Goal: Task Accomplishment & Management: Use online tool/utility

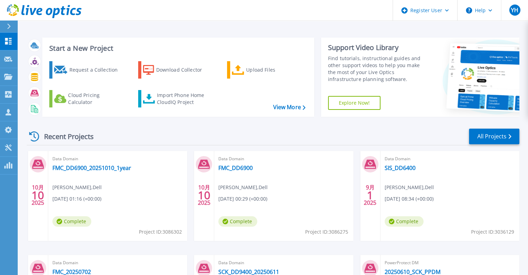
click at [10, 26] on icon at bounding box center [8, 27] width 3 height 6
click at [191, 106] on link "Import Phone Home CloudIQ Project" at bounding box center [175, 98] width 75 height 17
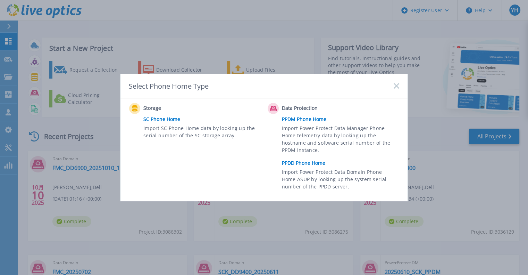
click at [313, 165] on link "PPDD Phone Home" at bounding box center [342, 163] width 121 height 10
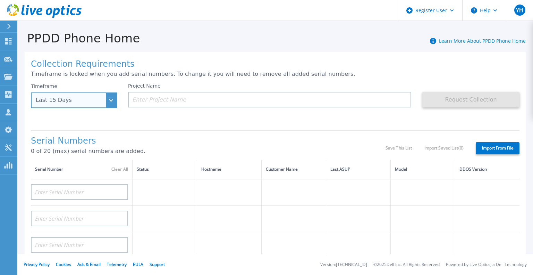
click at [98, 101] on div "Last 15 Days" at bounding box center [70, 100] width 69 height 6
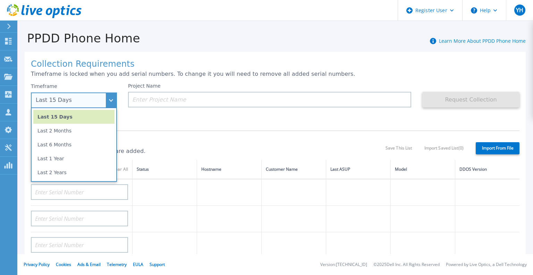
click at [97, 118] on li "Last 15 Days" at bounding box center [73, 117] width 81 height 14
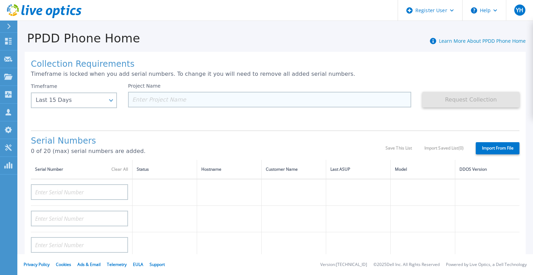
click at [172, 101] on input at bounding box center [269, 100] width 283 height 16
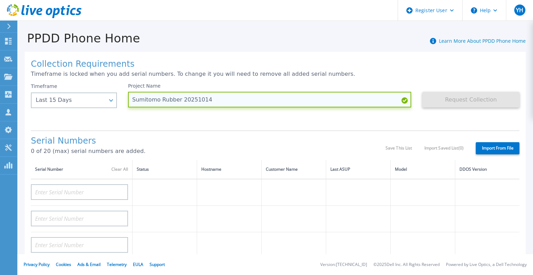
click at [160, 98] on input "Sumitomo Rubber 20251014" at bounding box center [269, 100] width 283 height 16
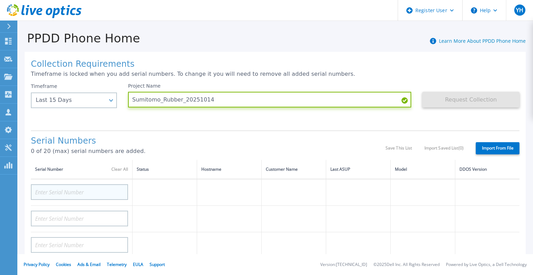
type input "Sumitomo_Rubber_20251014"
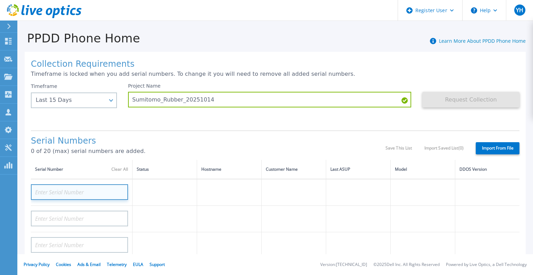
click at [89, 187] on input at bounding box center [79, 192] width 97 height 16
paste input "DE406214476567"
type input "DE406214476567"
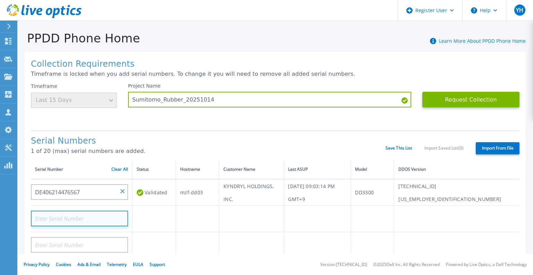
click at [90, 221] on input at bounding box center [79, 218] width 97 height 16
paste input "DE406214477576"
type input "DE406214477576"
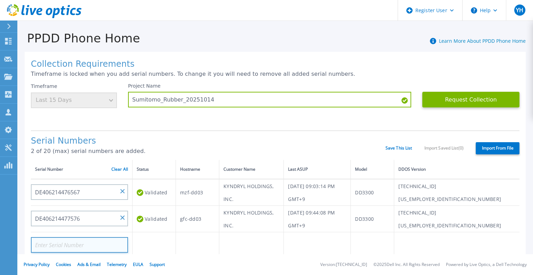
click at [61, 247] on input at bounding box center [79, 245] width 97 height 16
paste input "DE406214477632"
type input "DE406214477632"
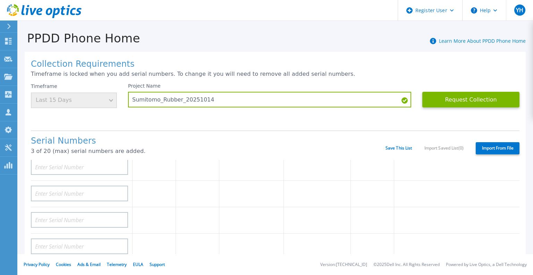
scroll to position [69, 0]
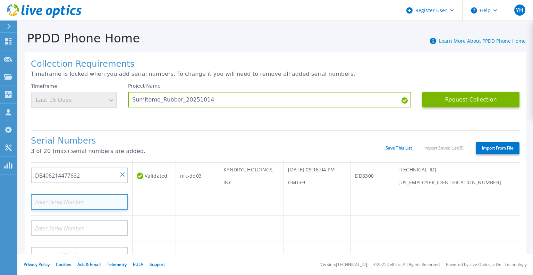
click at [86, 200] on input at bounding box center [79, 202] width 97 height 16
paste input "DE406214477633"
type input "DE406214477633"
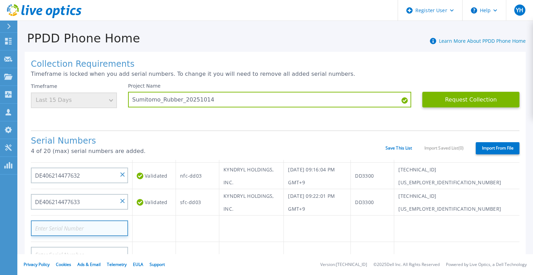
click at [96, 229] on input at bounding box center [79, 228] width 97 height 16
paste input "DE406214477635"
type input "DE406214477635"
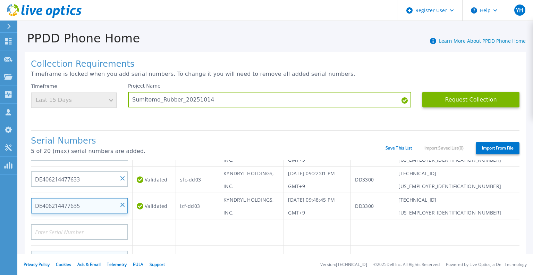
scroll to position [104, 0]
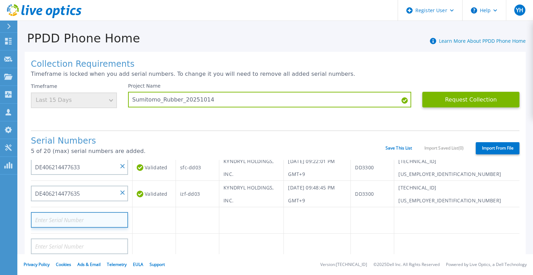
click at [79, 217] on input at bounding box center [79, 220] width 97 height 16
paste input "CKM00184000871"
type input "CKM00184000871"
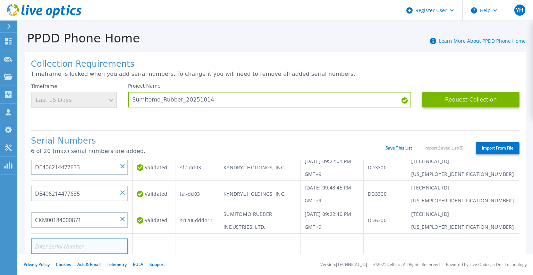
click at [63, 248] on input at bounding box center [79, 246] width 97 height 16
paste input "DE409221601833"
type input "DE409221601833"
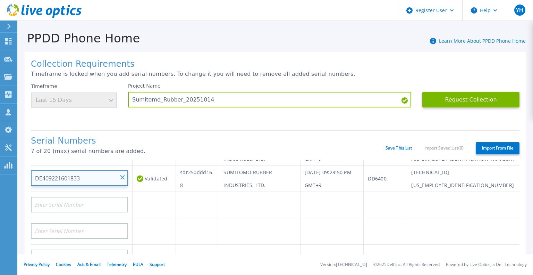
scroll to position [174, 0]
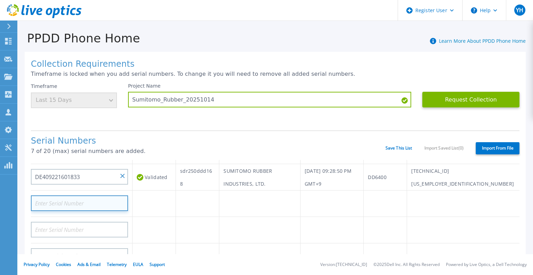
click at [78, 204] on input at bounding box center [79, 203] width 97 height 16
paste input "DE409221602385"
type input "DE409221602385"
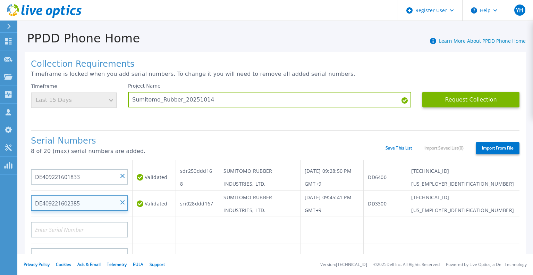
scroll to position [104, 0]
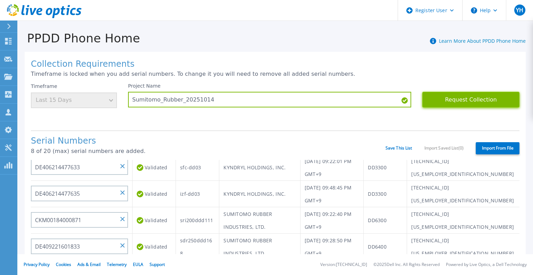
click at [459, 97] on button "Request Collection" at bounding box center [471, 100] width 97 height 16
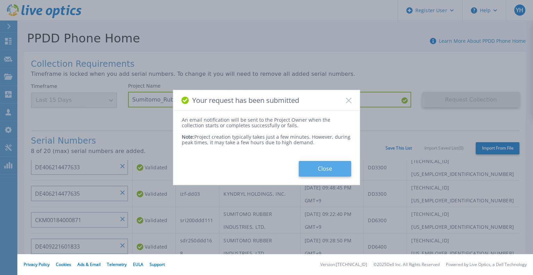
click at [335, 169] on button "Close" at bounding box center [325, 169] width 52 height 16
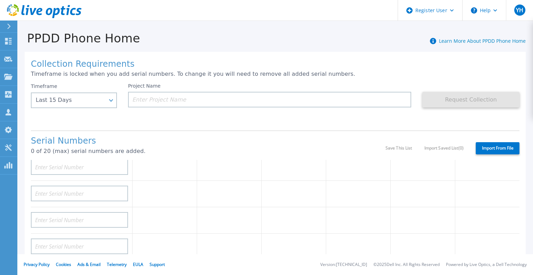
click at [8, 28] on icon at bounding box center [9, 27] width 4 height 6
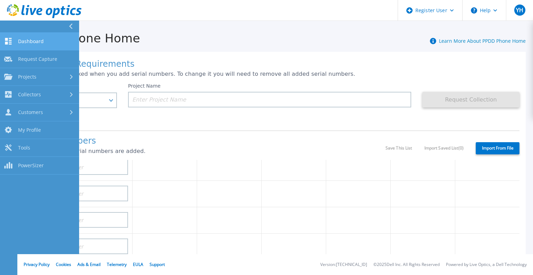
click at [24, 43] on span "Dashboard" at bounding box center [31, 41] width 26 height 6
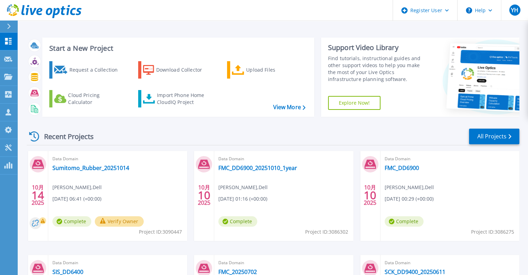
click at [119, 222] on button "Verify Owner" at bounding box center [119, 221] width 49 height 10
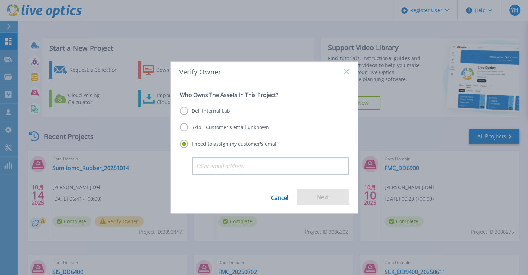
click at [203, 112] on label "Dell Internal Lab" at bounding box center [205, 111] width 50 height 8
click at [0, 0] on input "Dell Internal Lab" at bounding box center [0, 0] width 0 height 0
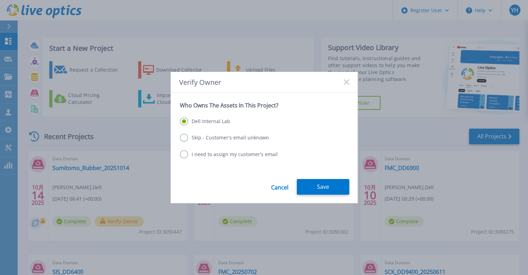
click at [311, 195] on div "Cancel Save" at bounding box center [264, 191] width 187 height 24
click at [312, 190] on button "Save" at bounding box center [323, 187] width 52 height 16
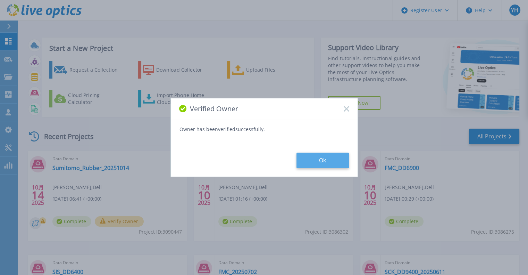
click at [332, 161] on button "Ok" at bounding box center [323, 160] width 52 height 16
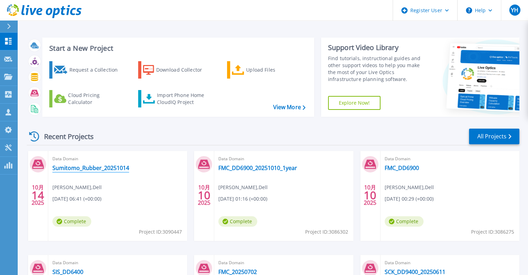
click at [94, 167] on link "Sumitomo_Rubber_20251014" at bounding box center [90, 167] width 77 height 7
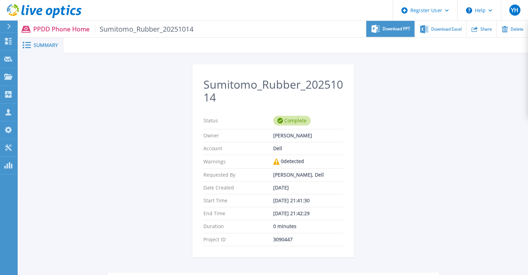
click at [404, 32] on div "Download PPT" at bounding box center [390, 29] width 48 height 16
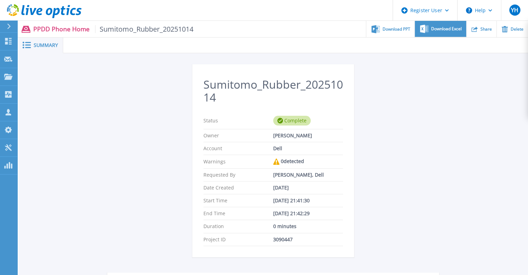
click at [425, 30] on icon at bounding box center [424, 29] width 8 height 8
